Goal: Use online tool/utility: Utilize a website feature to perform a specific function

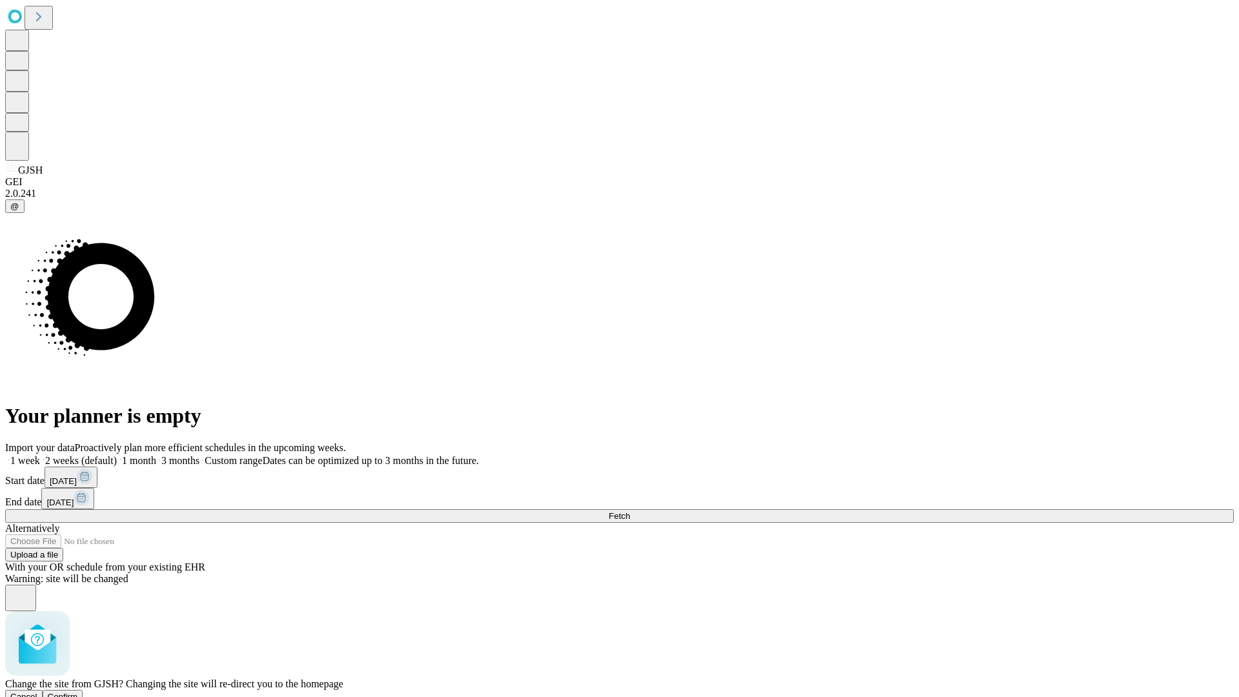
click at [78, 692] on span "Confirm" at bounding box center [63, 697] width 30 height 10
click at [40, 455] on label "1 week" at bounding box center [22, 460] width 35 height 11
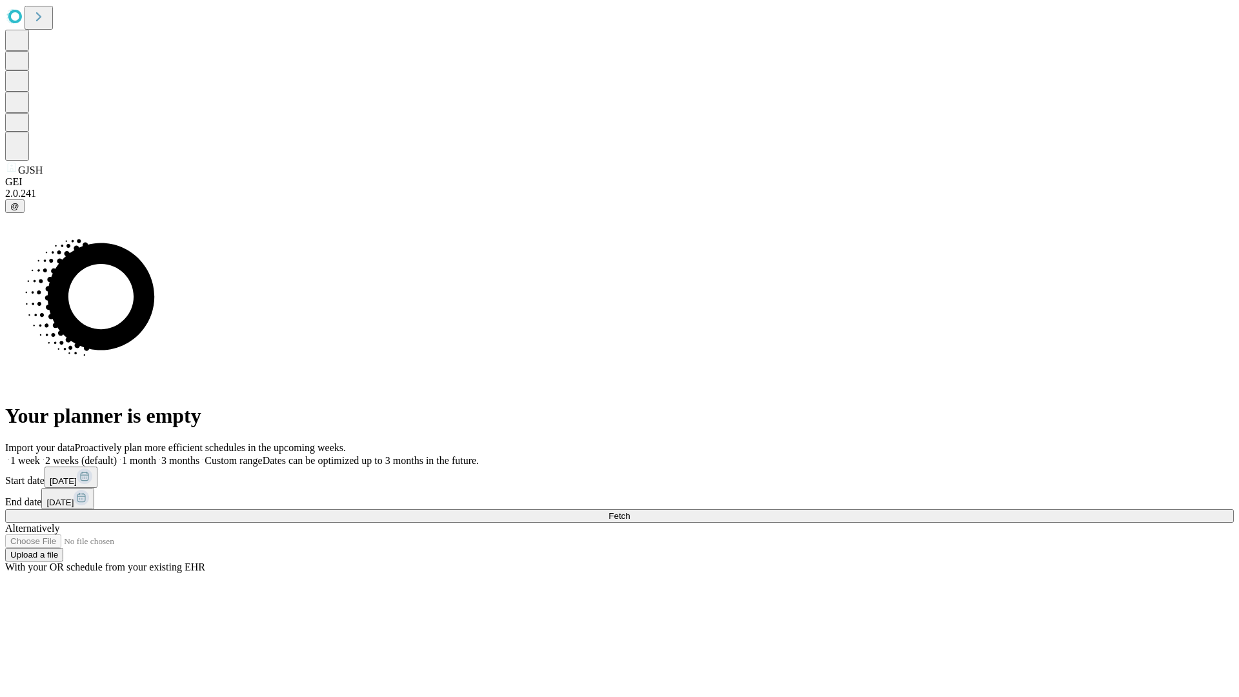
click at [630, 511] on span "Fetch" at bounding box center [618, 516] width 21 height 10
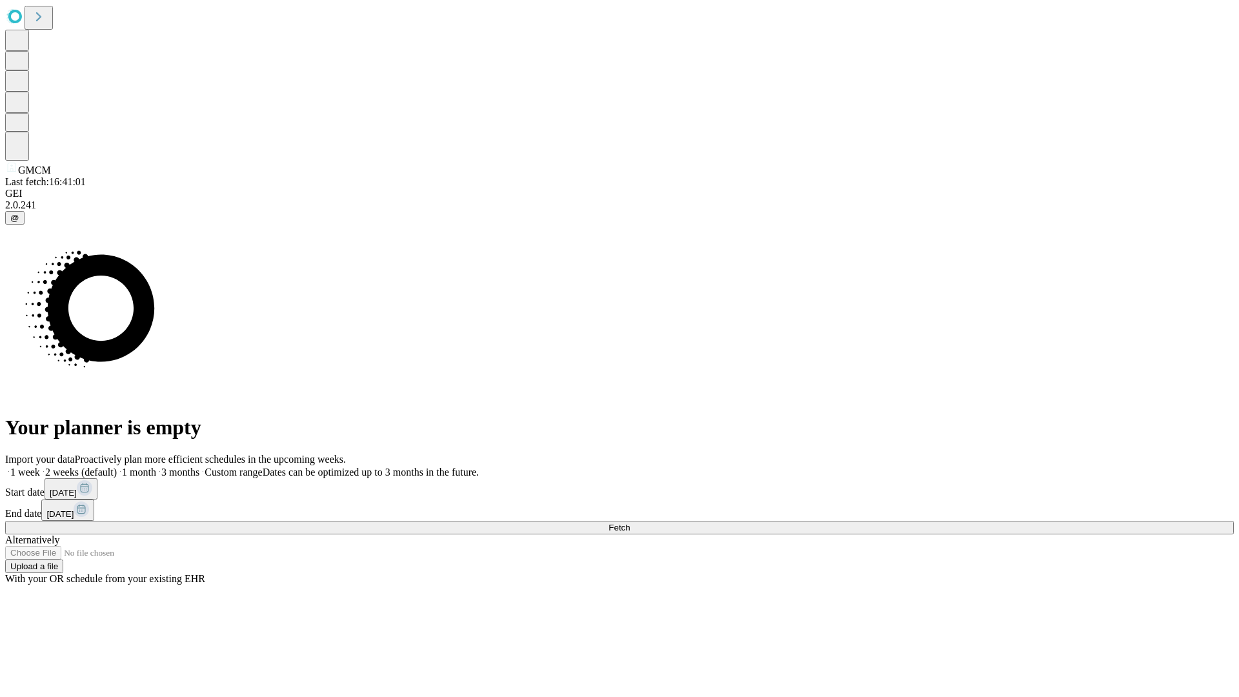
click at [40, 466] on label "1 week" at bounding box center [22, 471] width 35 height 11
click at [630, 523] on span "Fetch" at bounding box center [618, 528] width 21 height 10
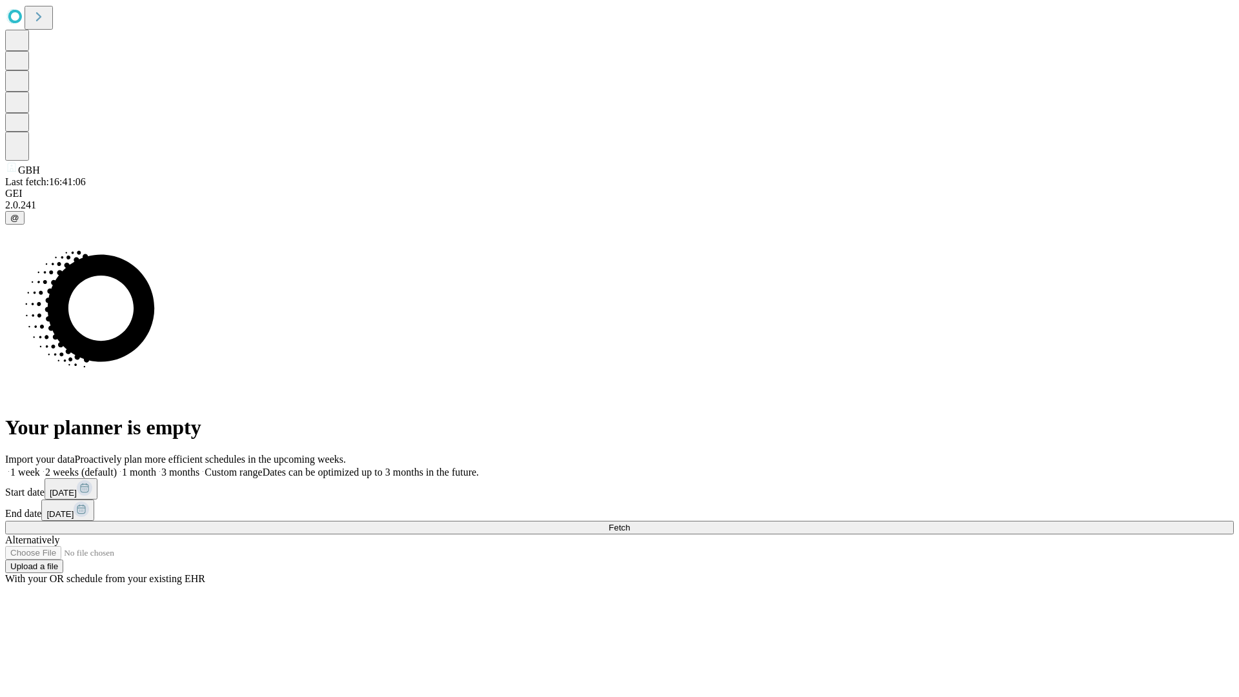
click at [40, 466] on label "1 week" at bounding box center [22, 471] width 35 height 11
click at [630, 523] on span "Fetch" at bounding box center [618, 528] width 21 height 10
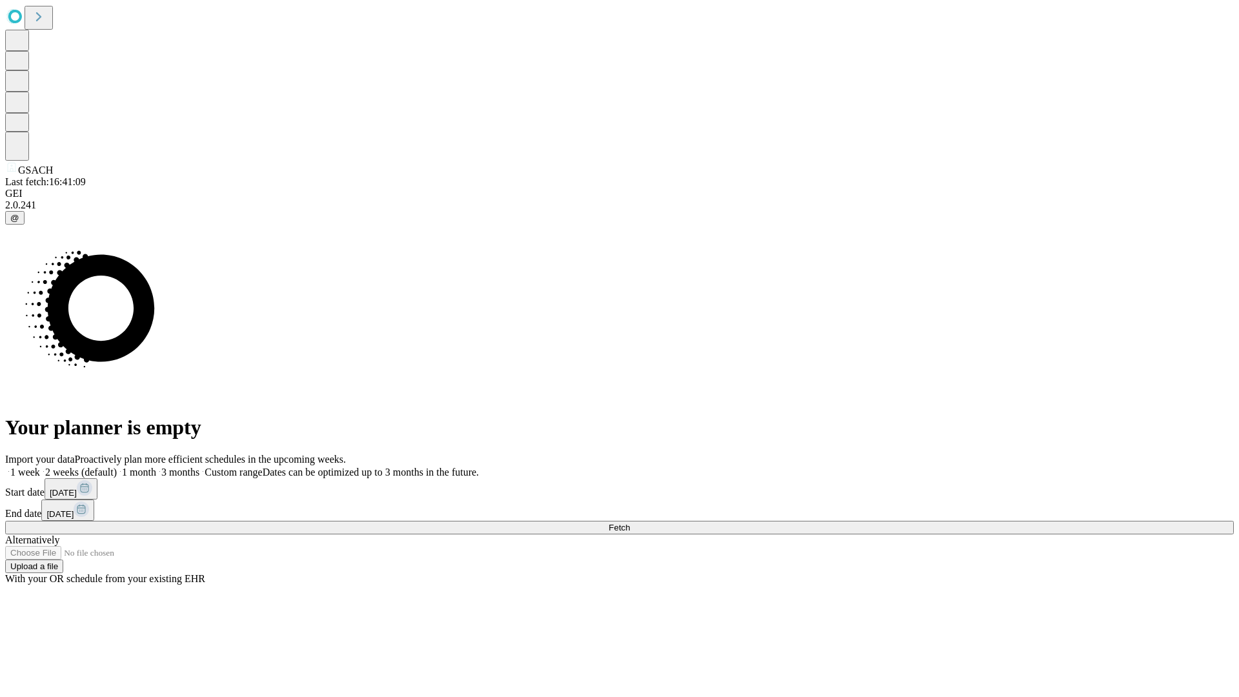
click at [40, 466] on label "1 week" at bounding box center [22, 471] width 35 height 11
click at [630, 523] on span "Fetch" at bounding box center [618, 528] width 21 height 10
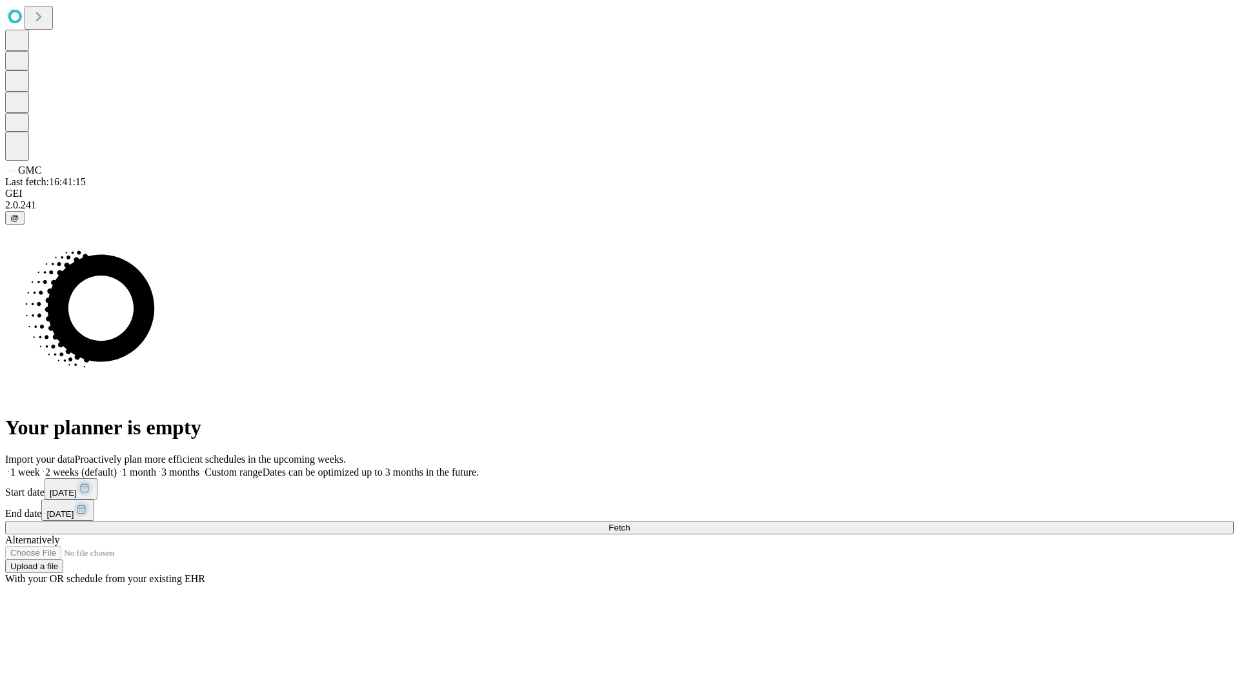
click at [40, 466] on label "1 week" at bounding box center [22, 471] width 35 height 11
click at [630, 523] on span "Fetch" at bounding box center [618, 528] width 21 height 10
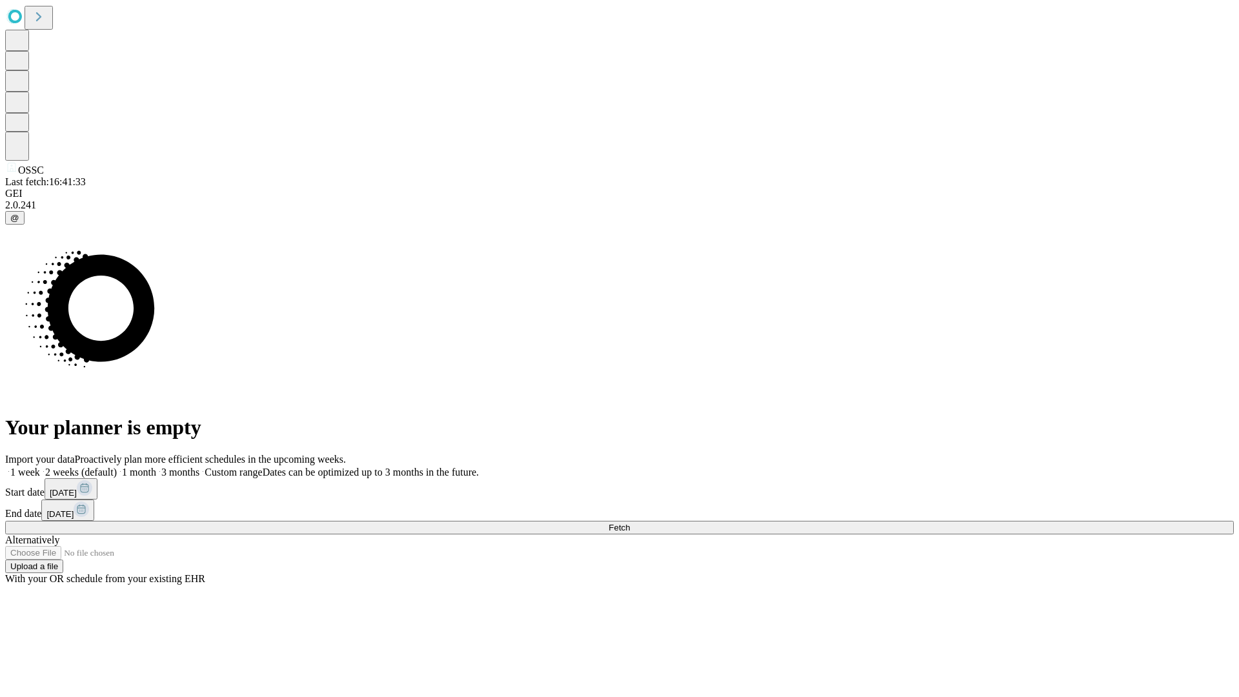
click at [40, 466] on label "1 week" at bounding box center [22, 471] width 35 height 11
click at [630, 523] on span "Fetch" at bounding box center [618, 528] width 21 height 10
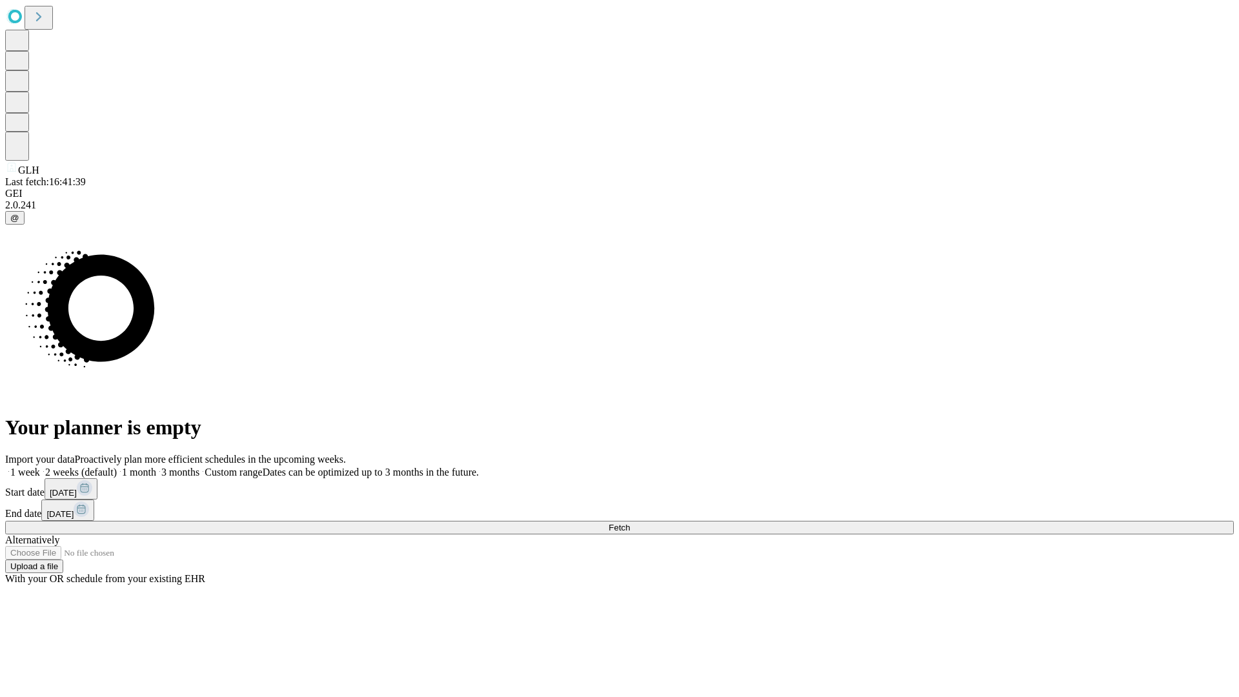
click at [40, 466] on label "1 week" at bounding box center [22, 471] width 35 height 11
click at [630, 523] on span "Fetch" at bounding box center [618, 528] width 21 height 10
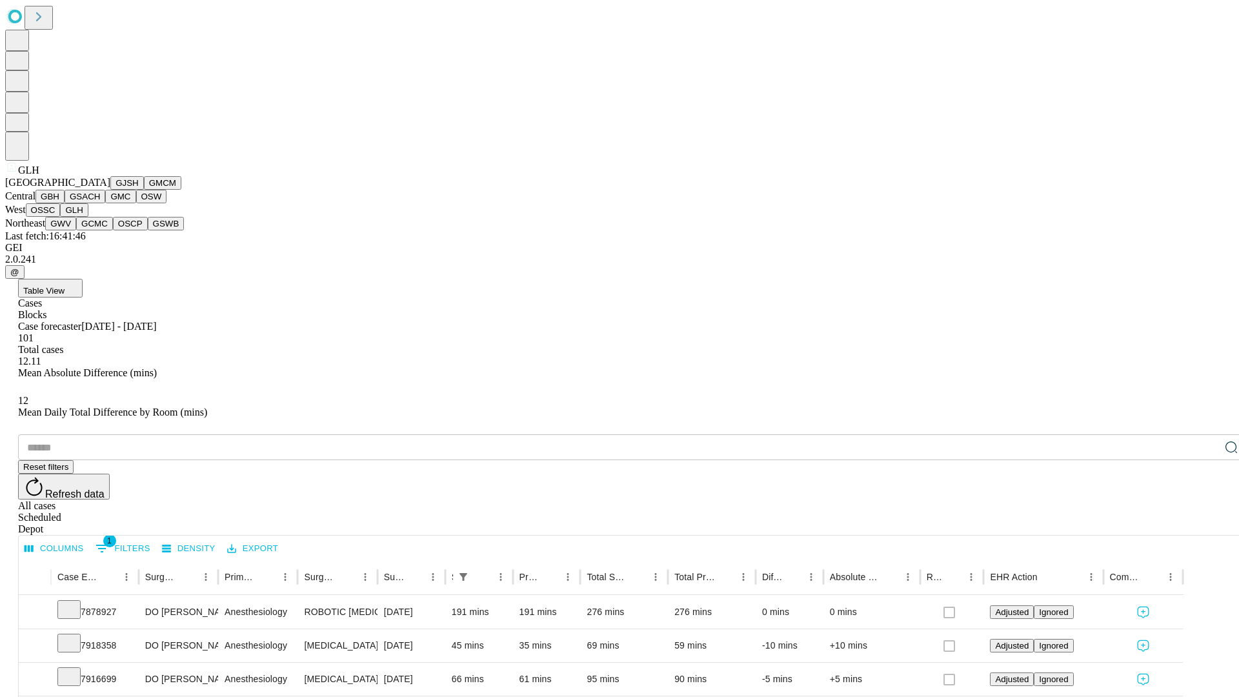
click at [76, 230] on button "GWV" at bounding box center [60, 224] width 31 height 14
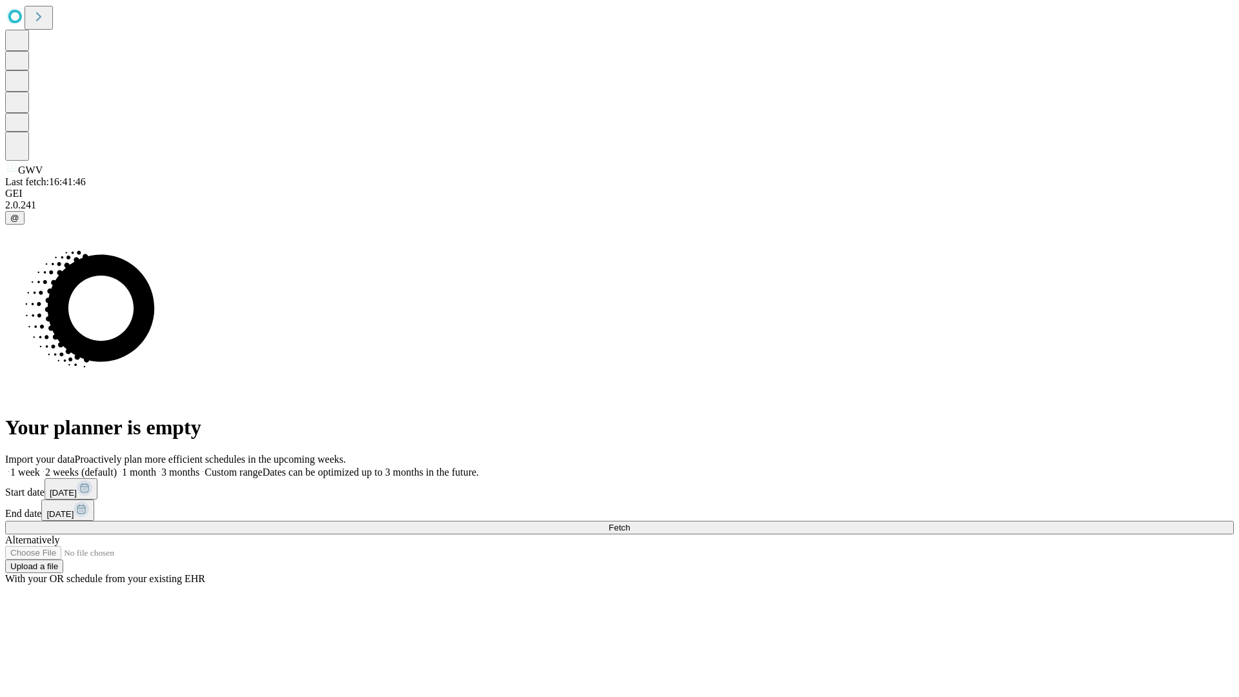
click at [40, 466] on label "1 week" at bounding box center [22, 471] width 35 height 11
click at [630, 523] on span "Fetch" at bounding box center [618, 528] width 21 height 10
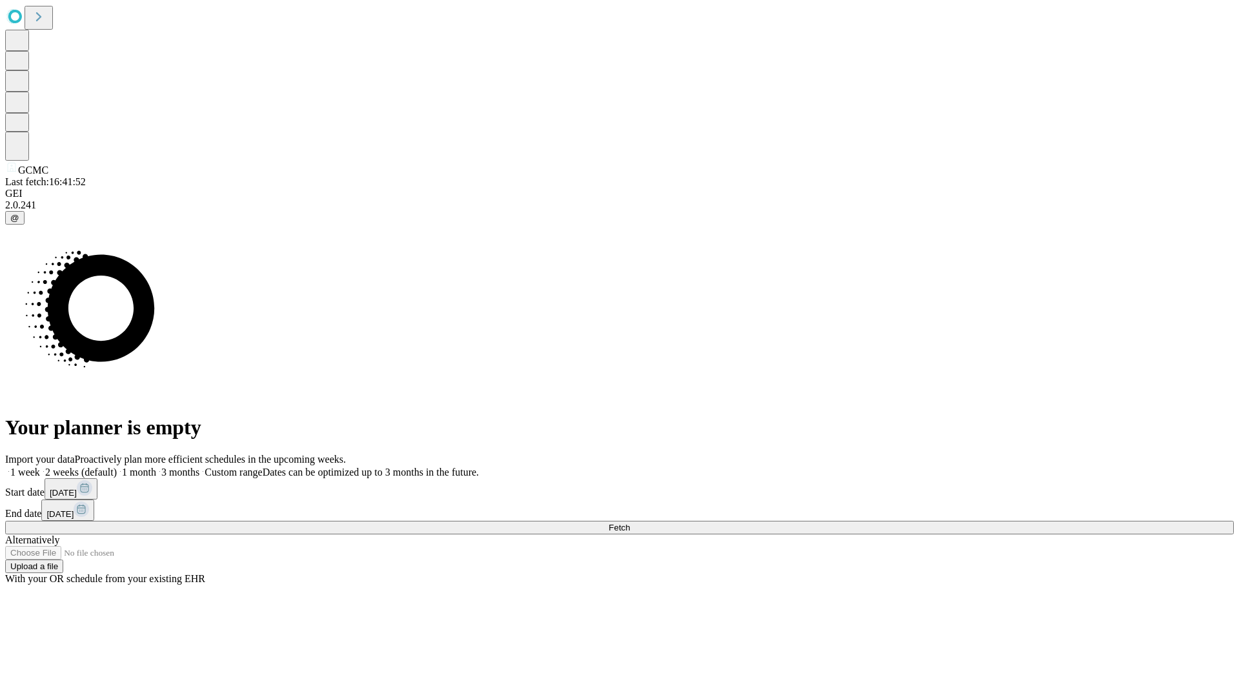
click at [40, 466] on label "1 week" at bounding box center [22, 471] width 35 height 11
click at [630, 523] on span "Fetch" at bounding box center [618, 528] width 21 height 10
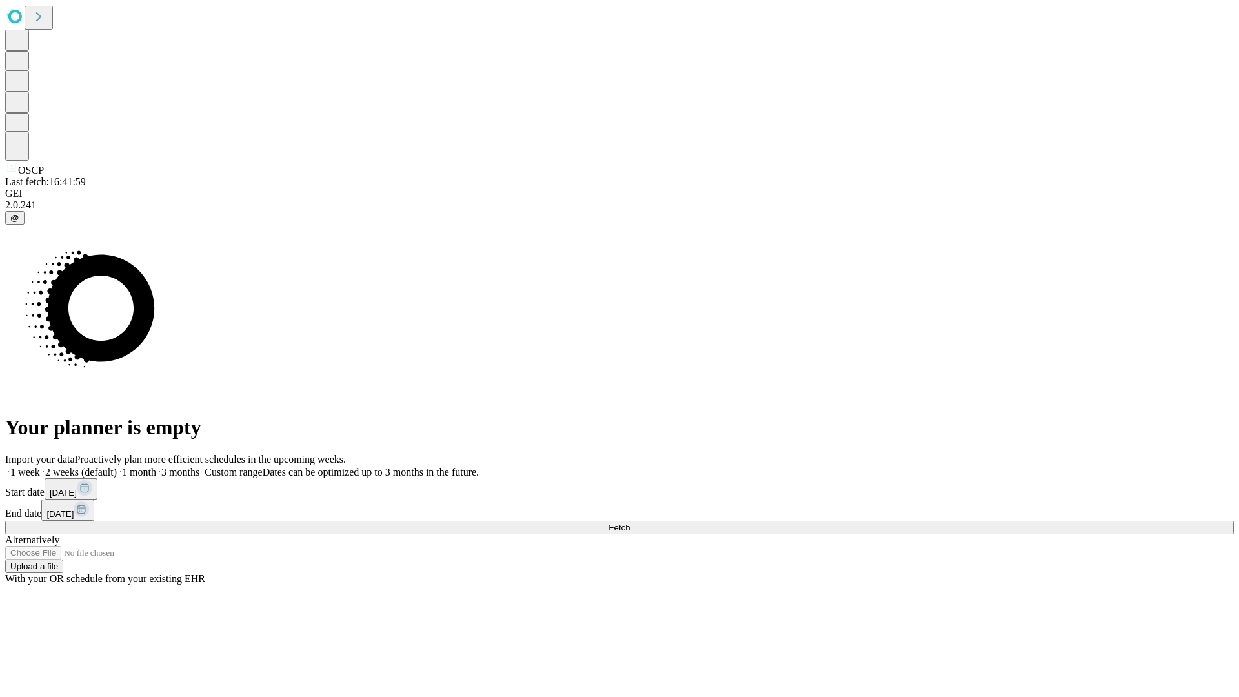
click at [40, 466] on label "1 week" at bounding box center [22, 471] width 35 height 11
click at [630, 523] on span "Fetch" at bounding box center [618, 528] width 21 height 10
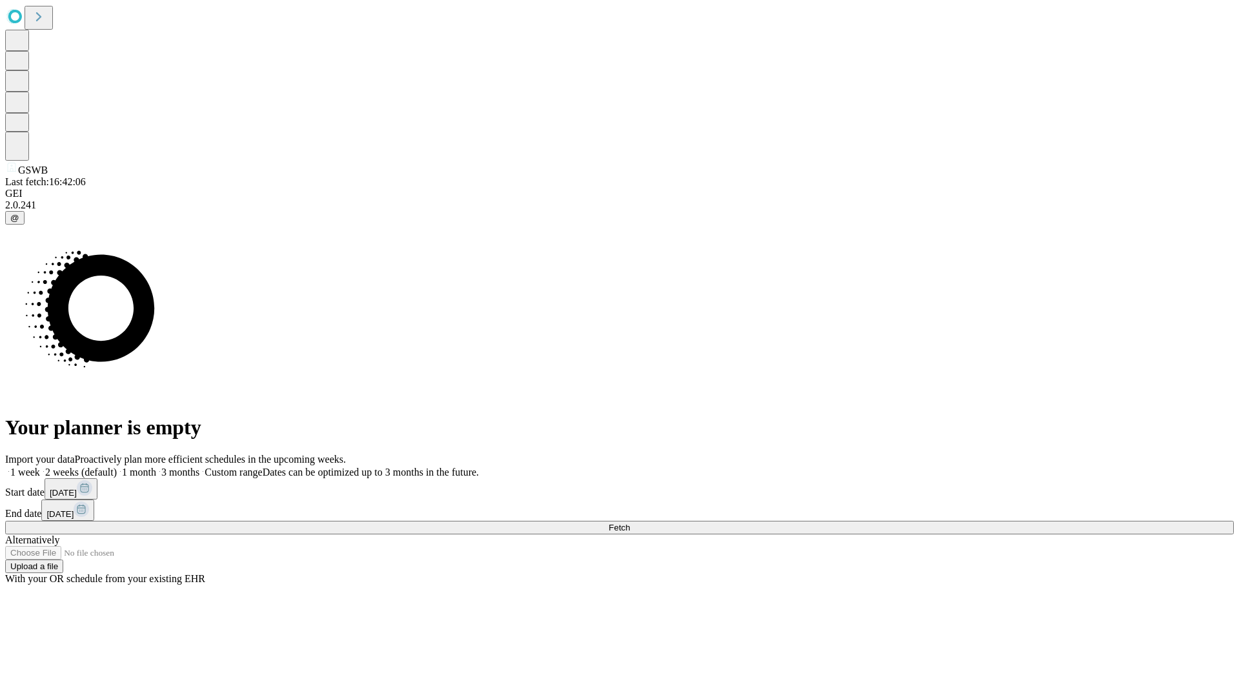
click at [40, 466] on label "1 week" at bounding box center [22, 471] width 35 height 11
click at [630, 523] on span "Fetch" at bounding box center [618, 528] width 21 height 10
